Goal: Find specific page/section: Find specific page/section

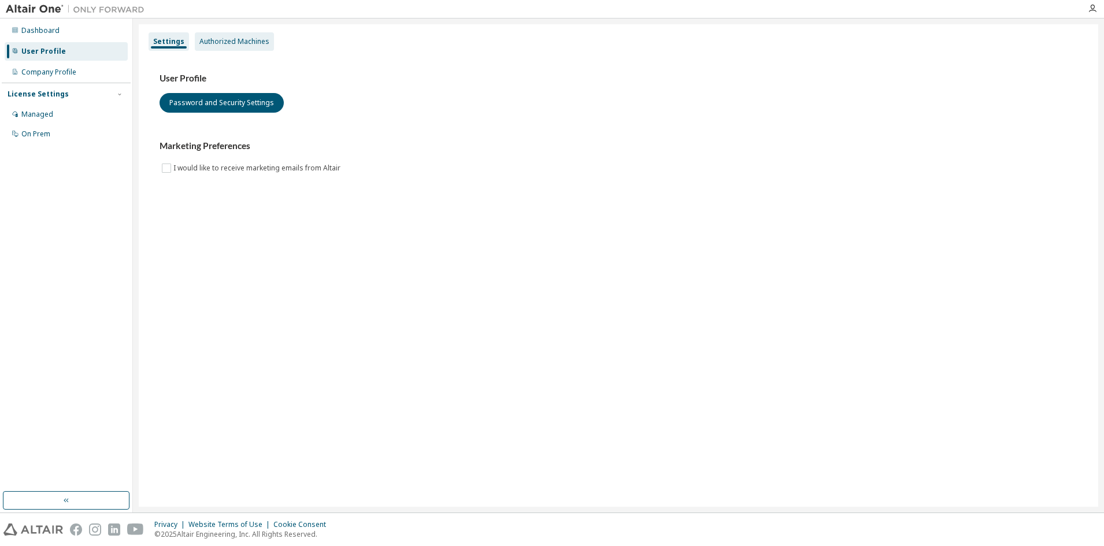
click at [209, 41] on div "Authorized Machines" at bounding box center [234, 41] width 70 height 9
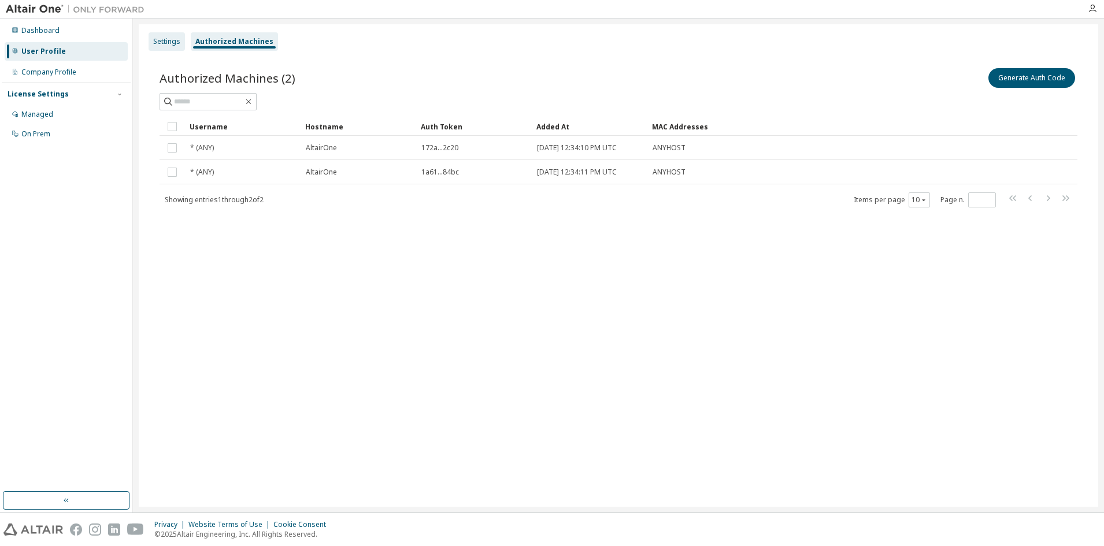
click at [155, 44] on div "Settings" at bounding box center [166, 41] width 27 height 9
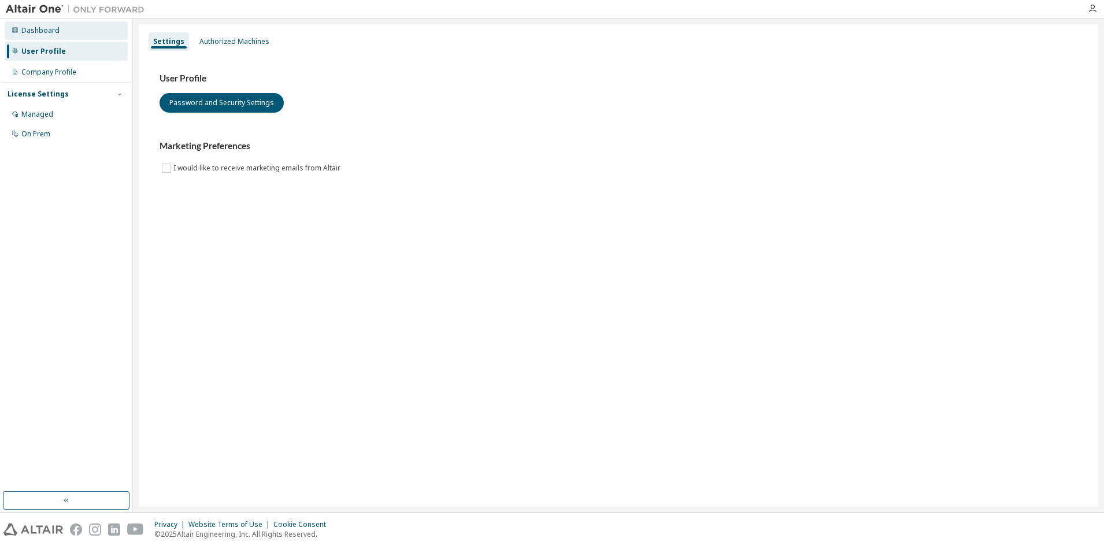
click at [95, 35] on div "Dashboard" at bounding box center [66, 30] width 123 height 18
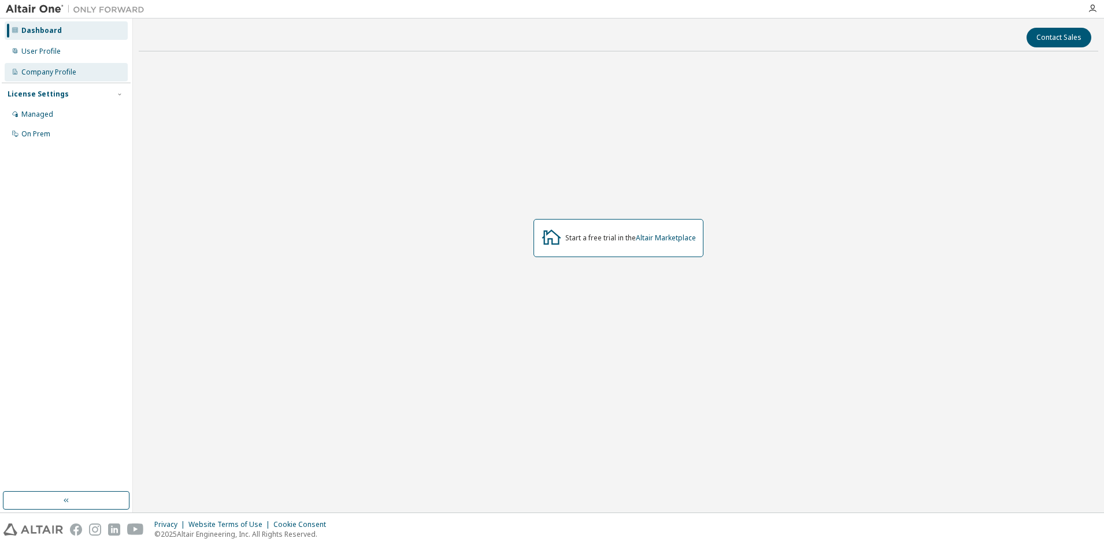
click at [103, 76] on div "Company Profile" at bounding box center [66, 72] width 123 height 18
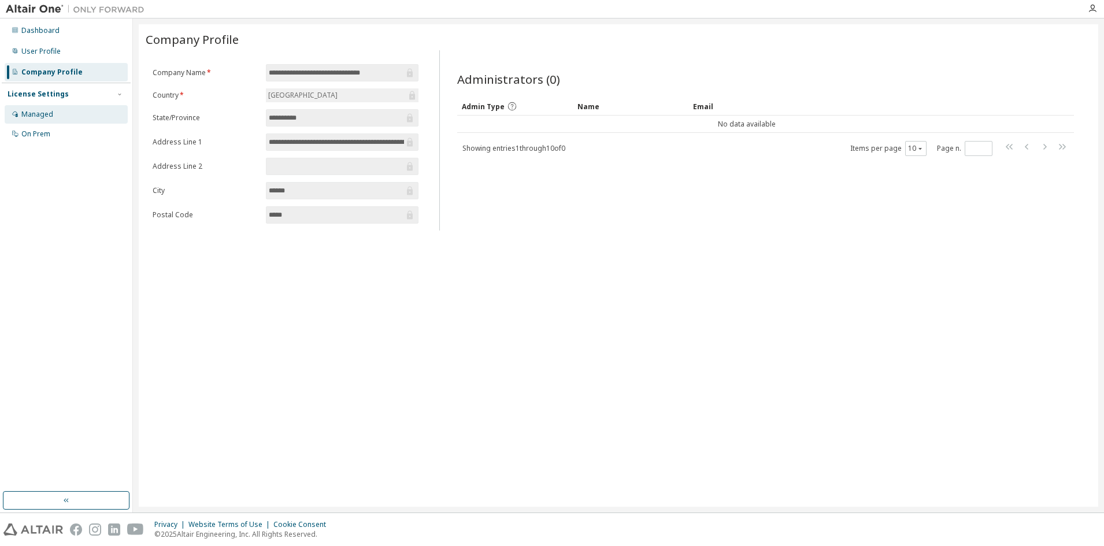
click at [90, 116] on div "Managed" at bounding box center [66, 114] width 123 height 18
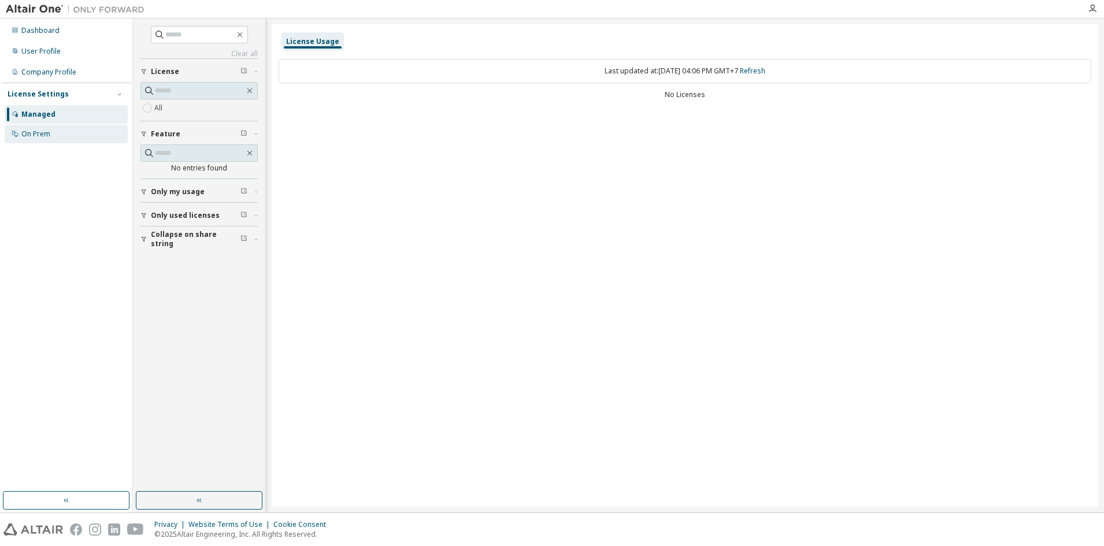
click at [94, 131] on div "On Prem" at bounding box center [66, 134] width 123 height 18
